Goal: Task Accomplishment & Management: Use online tool/utility

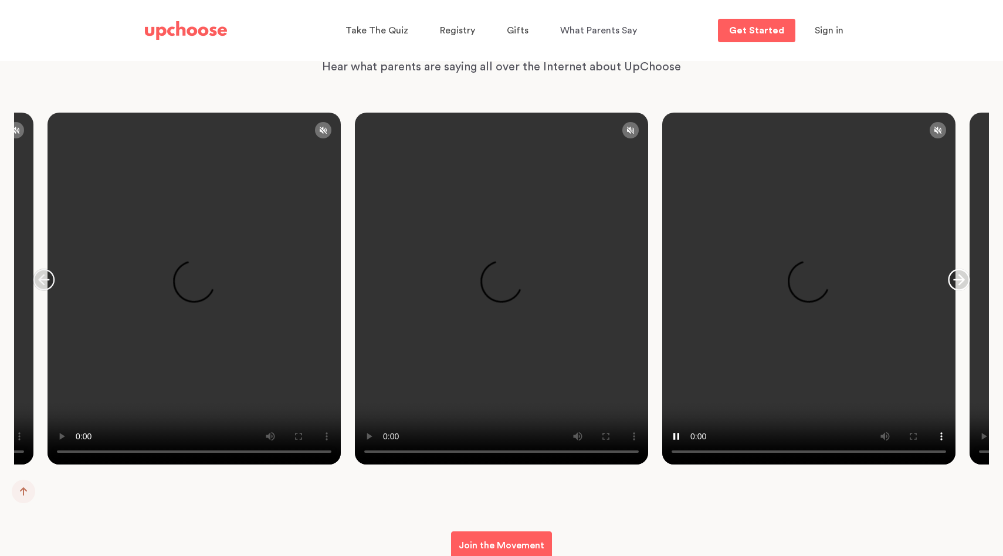
scroll to position [1957, 0]
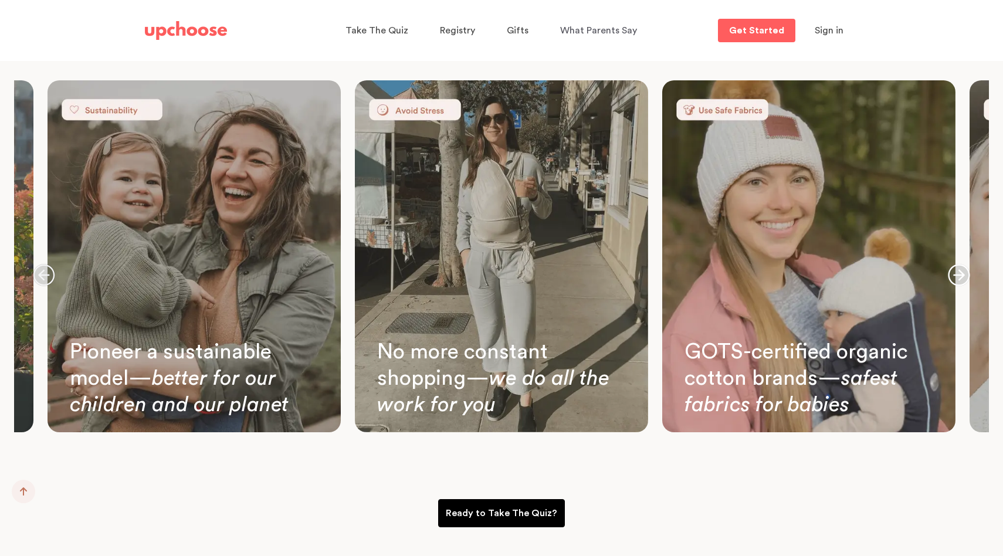
scroll to position [3053, 0]
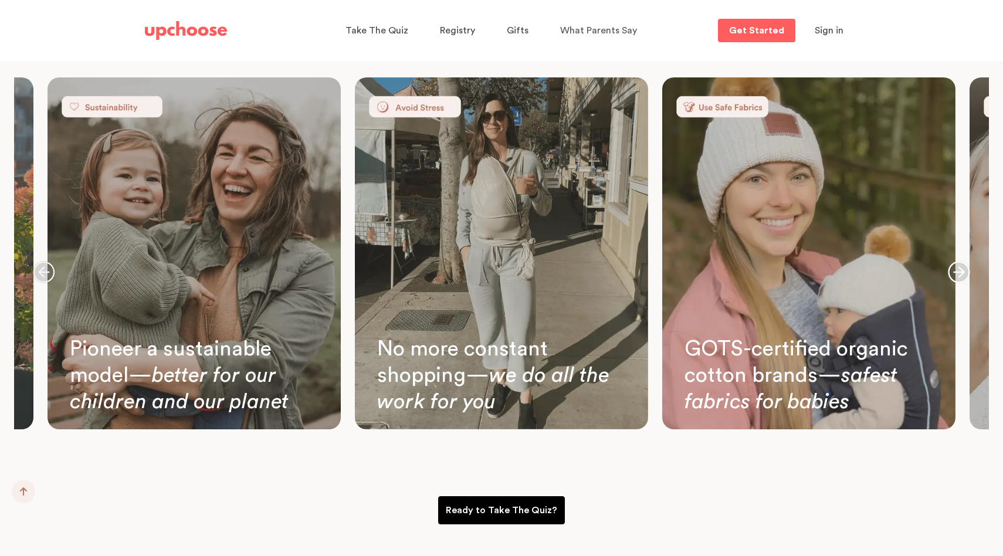
click at [600, 333] on link "Mom holding a drink and her baby, smiling at the camera" at bounding box center [501, 253] width 293 height 352
